Goal: Information Seeking & Learning: Find specific fact

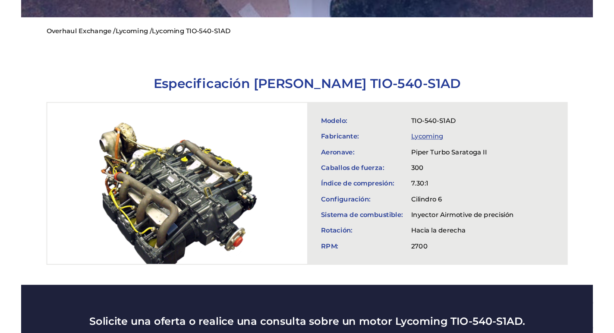
scroll to position [261, 0]
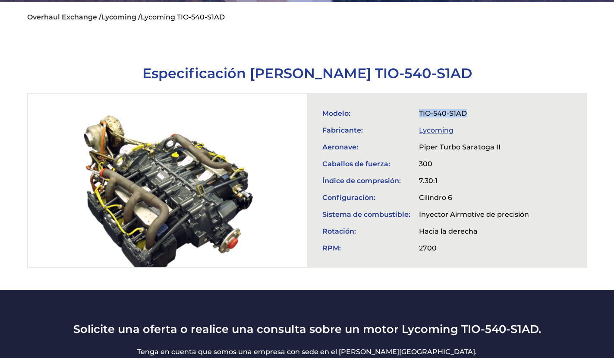
drag, startPoint x: 420, startPoint y: 100, endPoint x: 480, endPoint y: 96, distance: 59.6
click at [480, 105] on td "TIO-540-S1AD" at bounding box center [473, 113] width 119 height 17
copy td "TIO-540-S1AD"
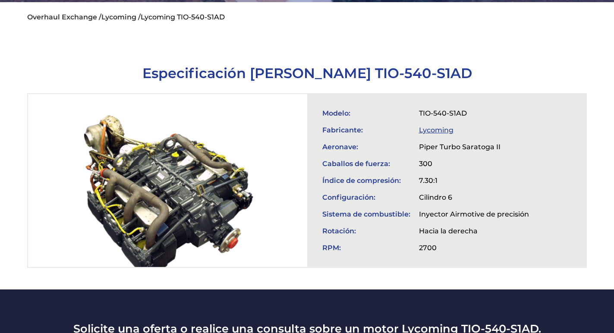
click at [154, 155] on div at bounding box center [167, 180] width 279 height 173
click at [162, 166] on div at bounding box center [167, 180] width 279 height 173
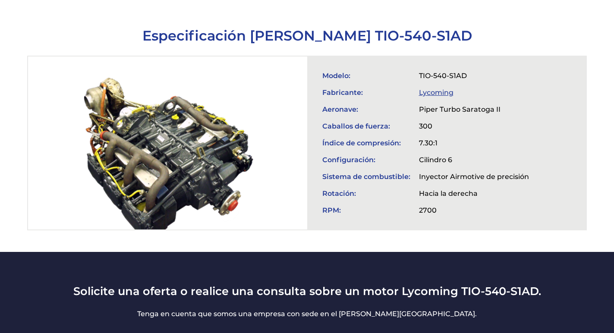
scroll to position [293, 0]
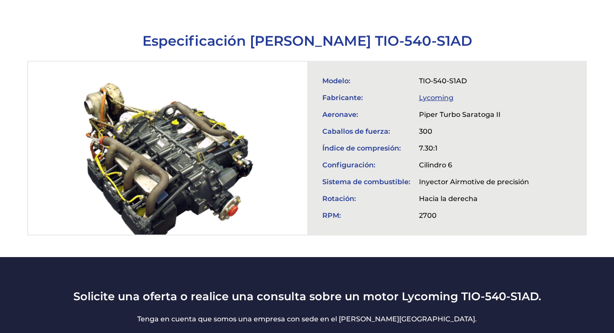
click at [160, 130] on div at bounding box center [167, 148] width 279 height 173
